Goal: Task Accomplishment & Management: Manage account settings

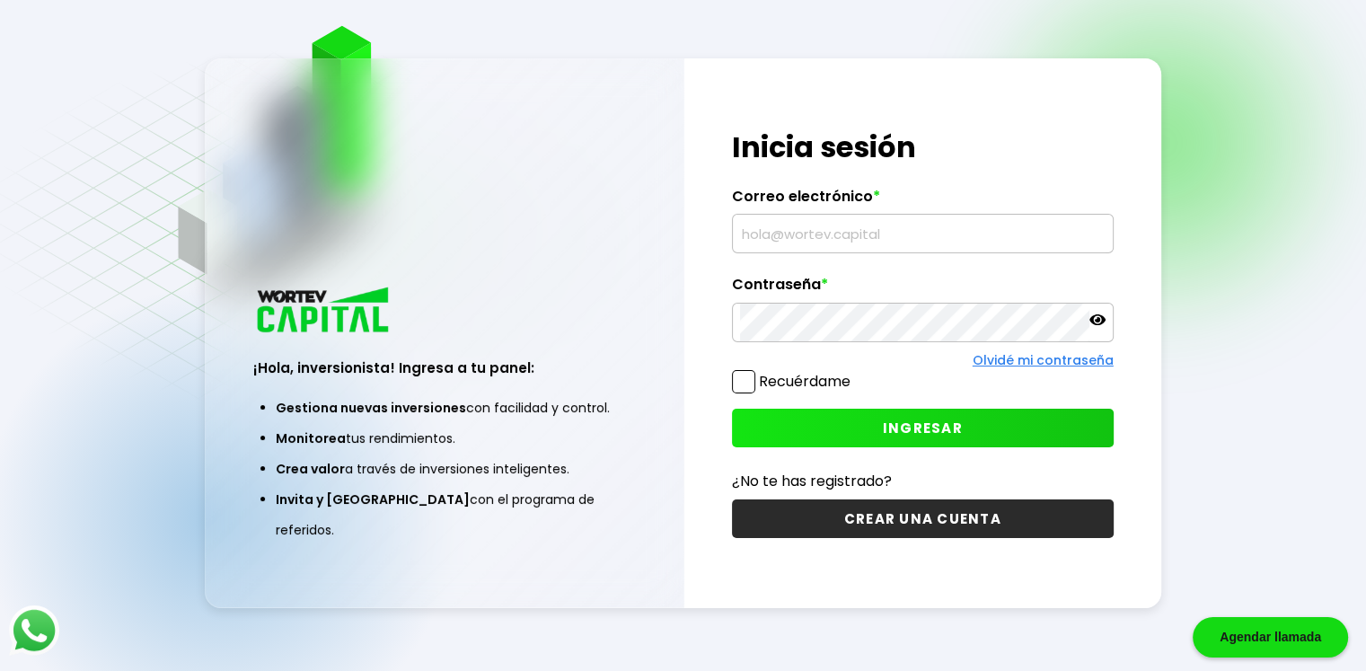
scroll to position [90, 0]
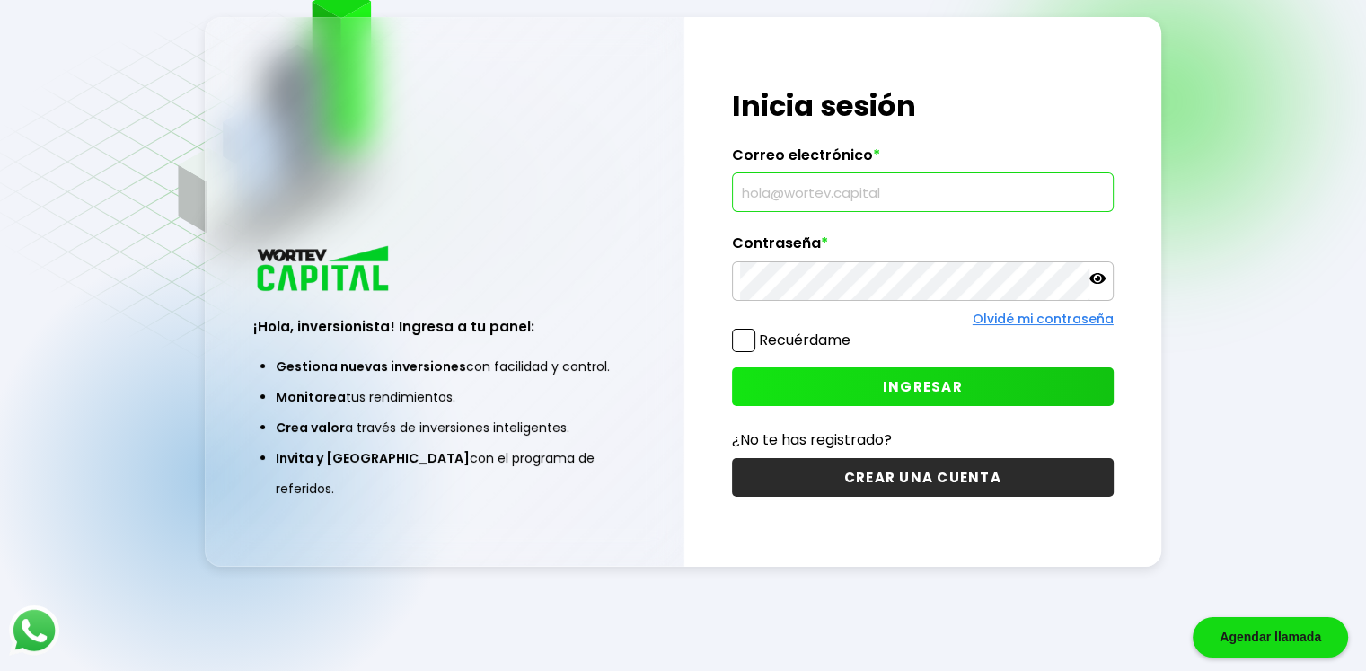
click at [772, 193] on input "text" at bounding box center [923, 192] width 366 height 38
click at [772, 197] on input "text" at bounding box center [923, 192] width 366 height 38
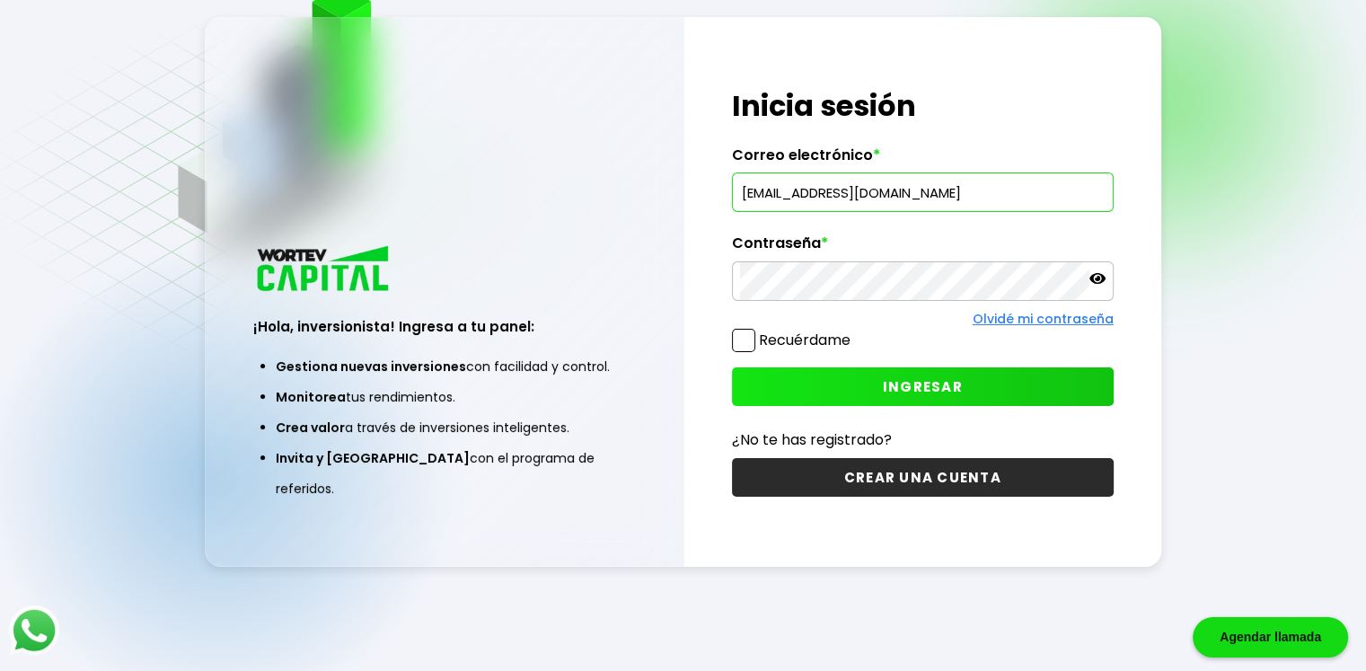
type input "[EMAIL_ADDRESS][DOMAIN_NAME]"
click at [1093, 279] on icon at bounding box center [1098, 278] width 16 height 16
click at [744, 340] on span at bounding box center [743, 340] width 23 height 23
click at [854, 331] on input "Recuérdame" at bounding box center [854, 331] width 0 height 0
click at [934, 389] on span "INGRESAR" at bounding box center [923, 386] width 80 height 19
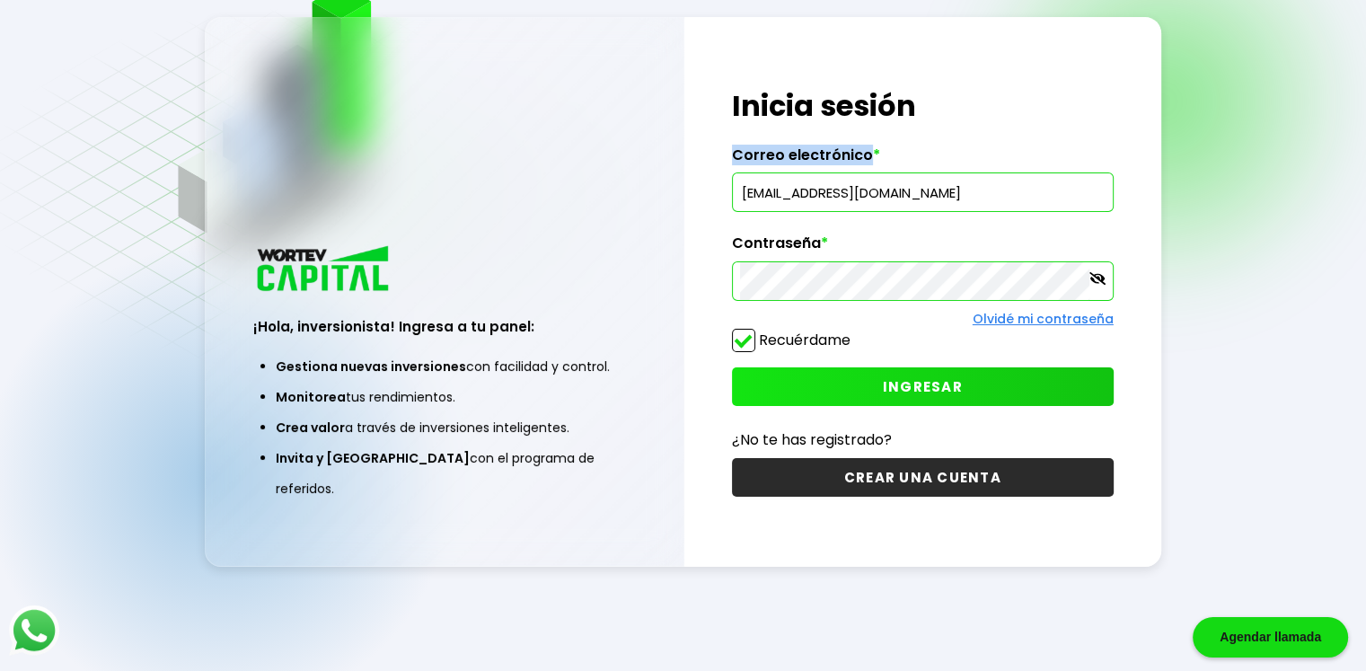
drag, startPoint x: 1250, startPoint y: 125, endPoint x: 1191, endPoint y: 192, distance: 89.7
click at [1247, 134] on div "Regresar ¡Hola, inversionista! Ingresa a tu panel: Gestiona nuevas inversiones …" at bounding box center [683, 290] width 1366 height 761
click at [118, 61] on img at bounding box center [367, 176] width 752 height 442
click at [1272, 644] on div "Agendar llamada" at bounding box center [1270, 637] width 155 height 40
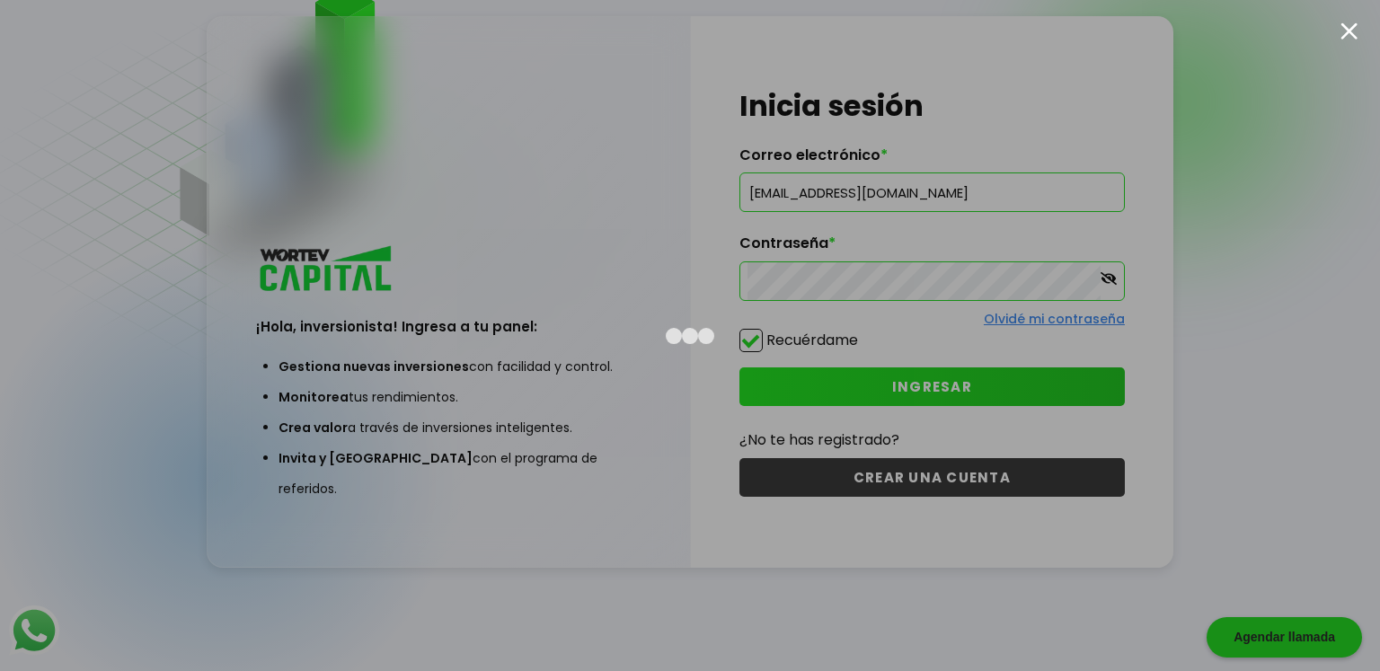
click at [1349, 26] on div at bounding box center [1348, 30] width 17 height 17
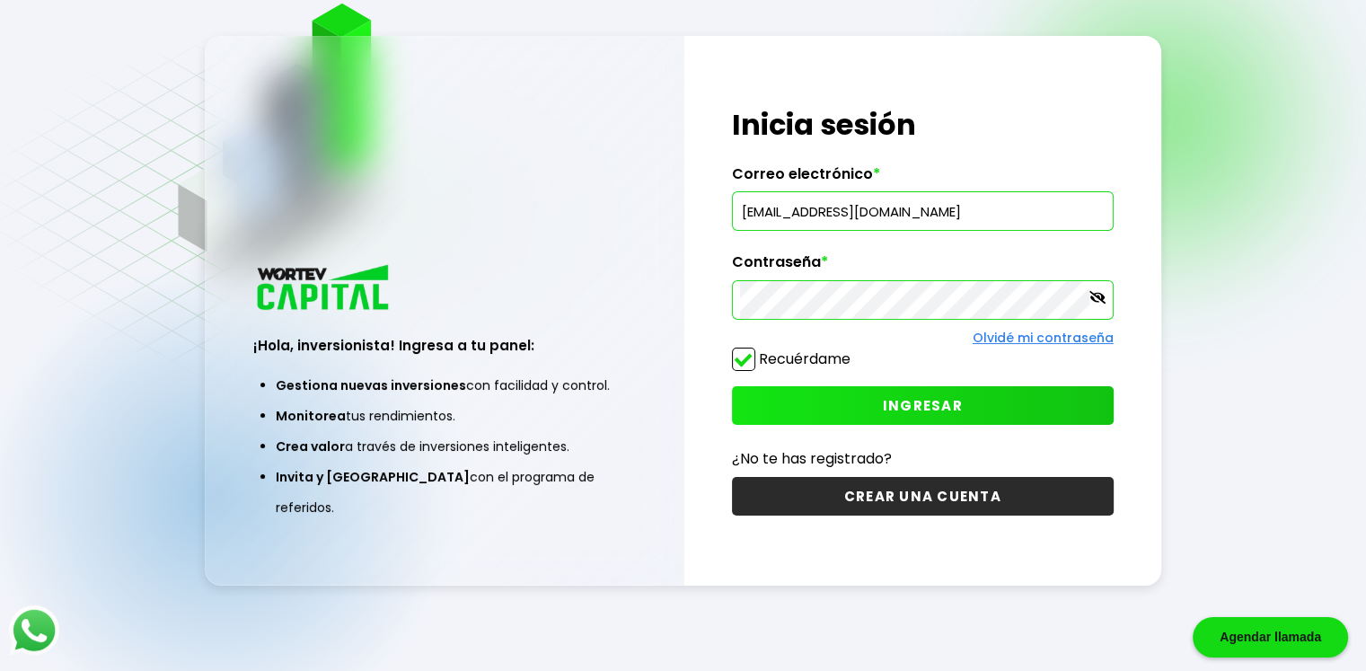
scroll to position [0, 0]
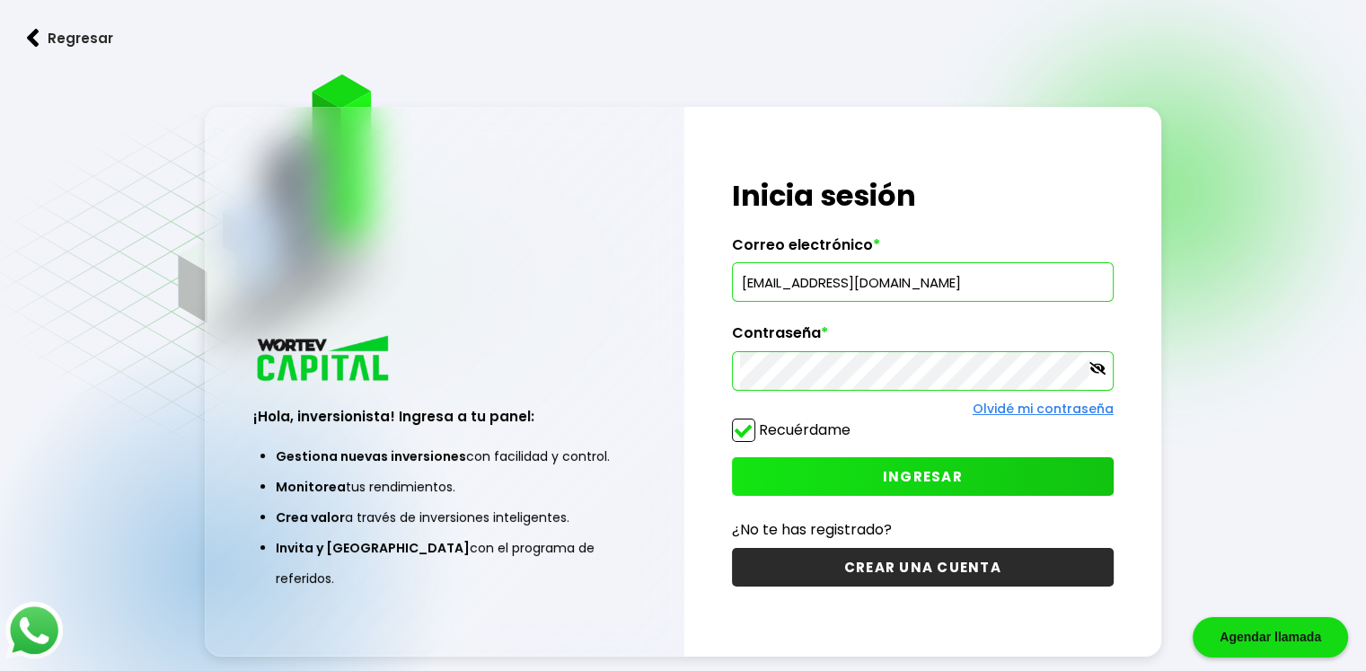
click at [35, 636] on img at bounding box center [33, 630] width 57 height 57
